Goal: Task Accomplishment & Management: Manage account settings

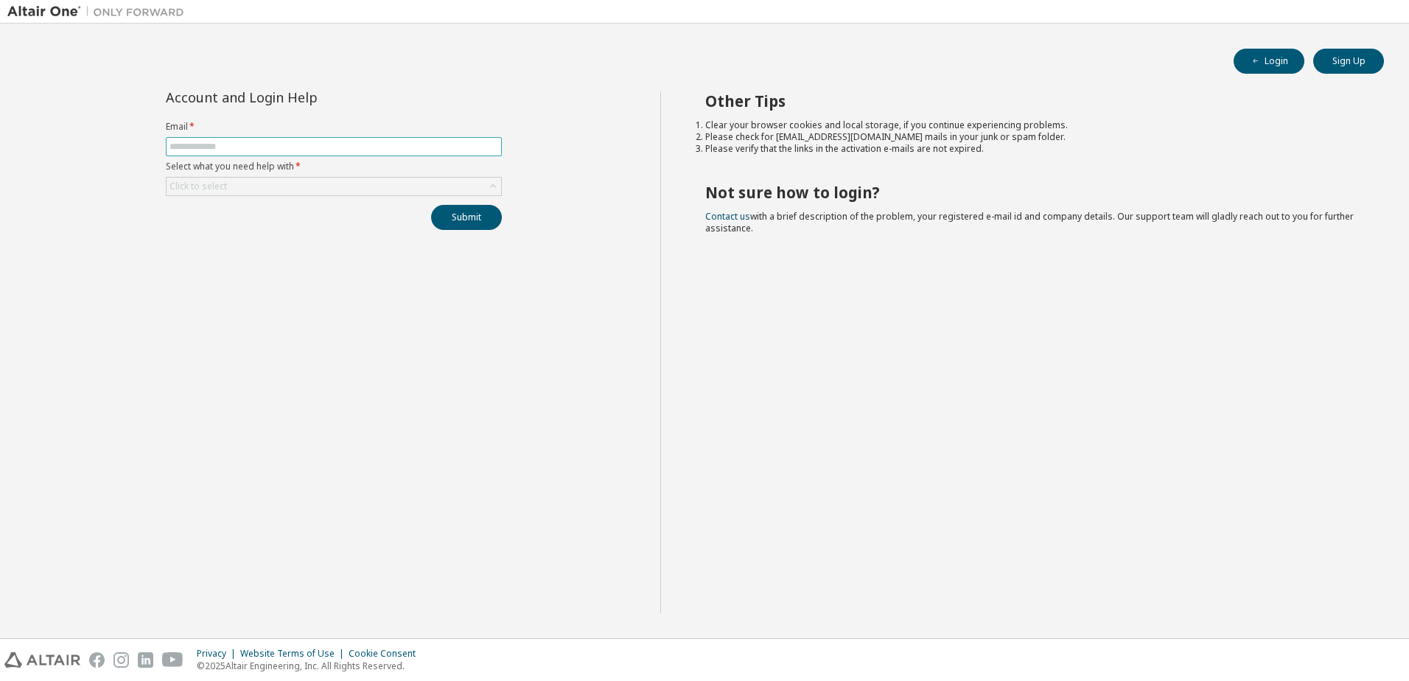
click at [326, 142] on input "text" at bounding box center [333, 147] width 329 height 12
type input "**********"
click at [347, 186] on div "Click to select" at bounding box center [334, 187] width 335 height 18
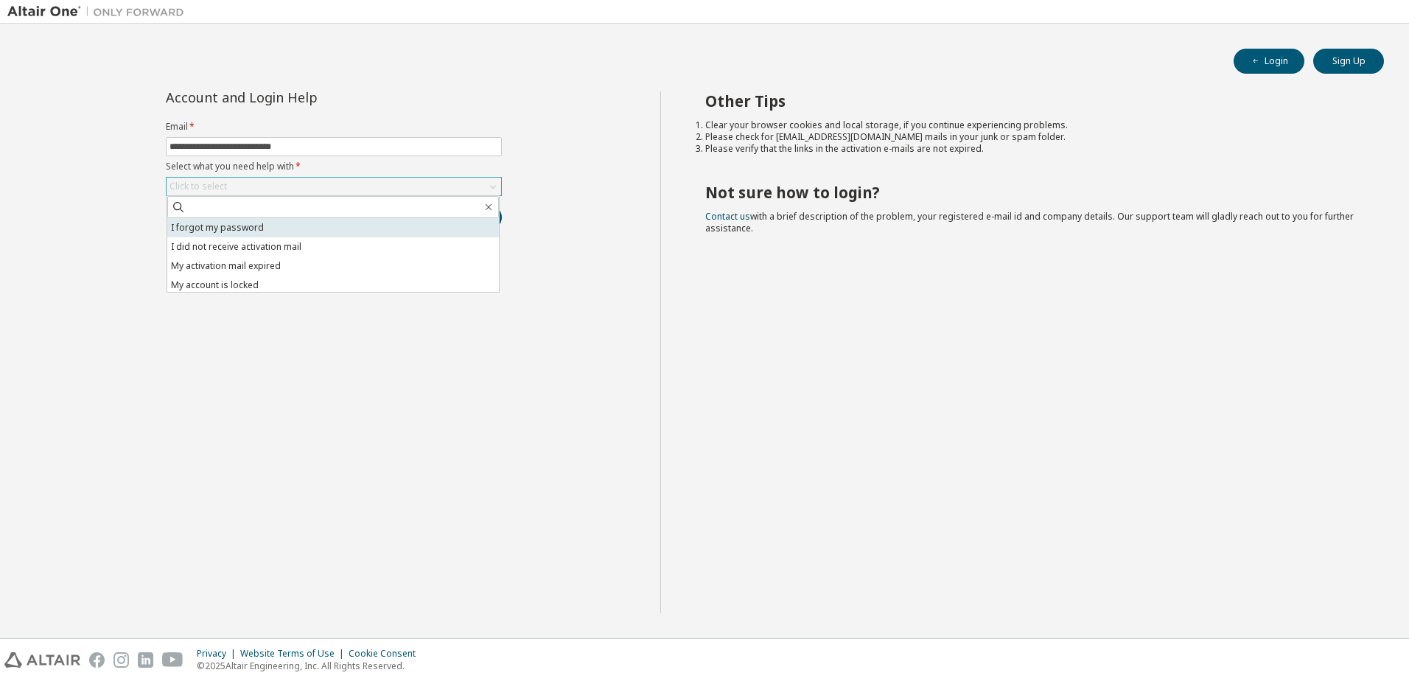
click at [331, 234] on li "I forgot my password" at bounding box center [333, 227] width 332 height 19
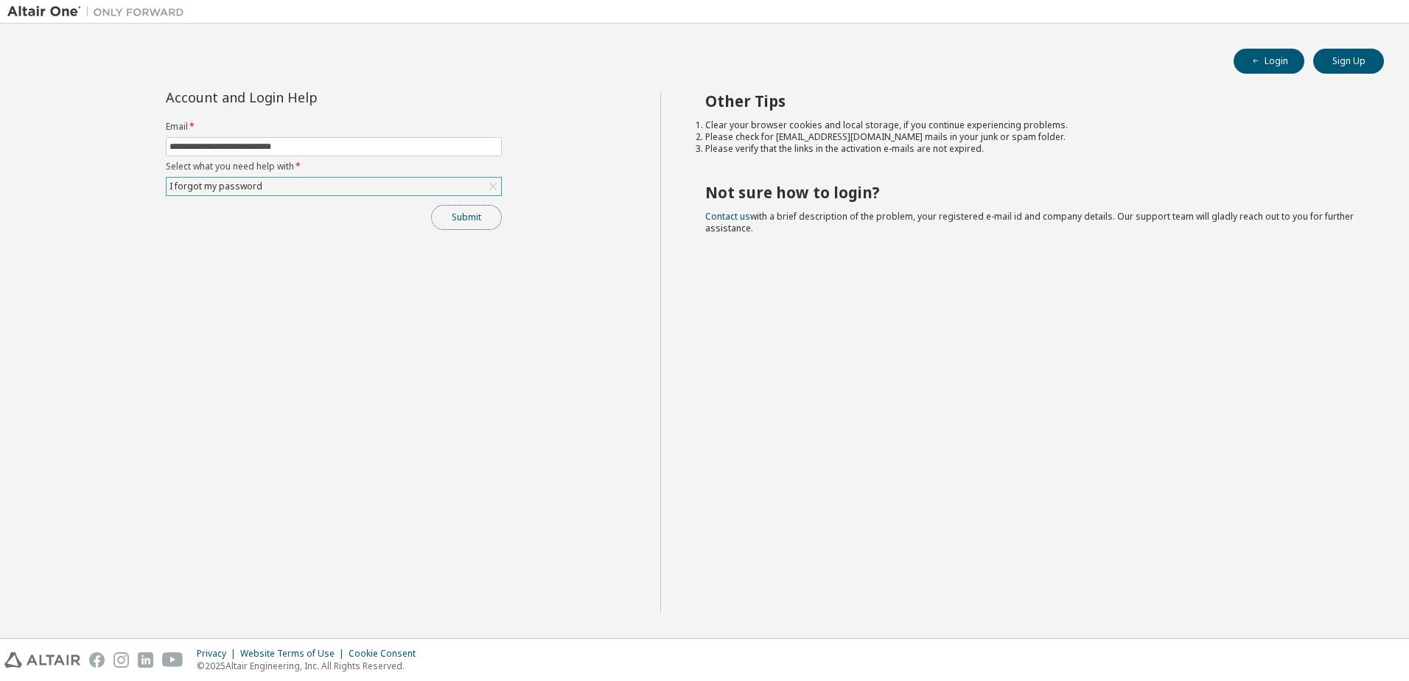
click at [460, 223] on button "Submit" at bounding box center [466, 217] width 71 height 25
click at [1269, 55] on button "Login" at bounding box center [1268, 61] width 71 height 25
